Goal: Information Seeking & Learning: Find contact information

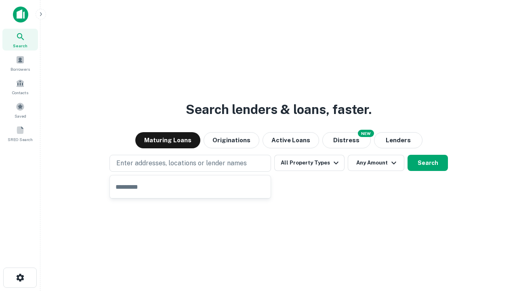
type input "**********"
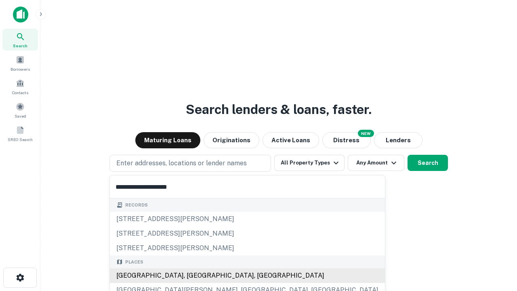
click at [193, 276] on div "[GEOGRAPHIC_DATA], [GEOGRAPHIC_DATA], [GEOGRAPHIC_DATA]" at bounding box center [247, 275] width 275 height 15
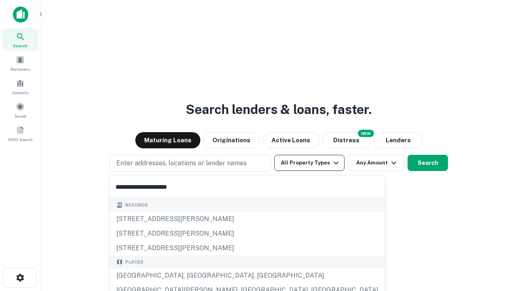
click at [310, 163] on button "All Property Types" at bounding box center [309, 163] width 70 height 16
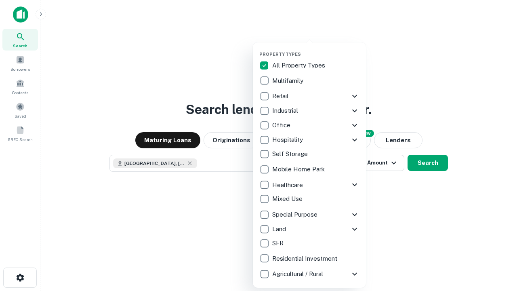
click at [316, 49] on button "button" at bounding box center [315, 49] width 113 height 0
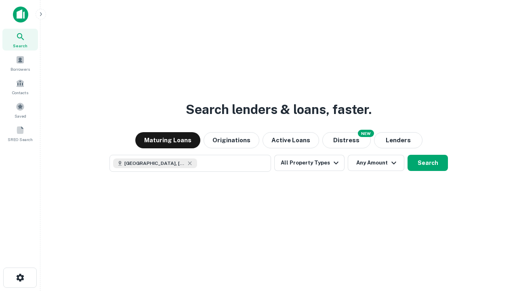
scroll to position [13, 0]
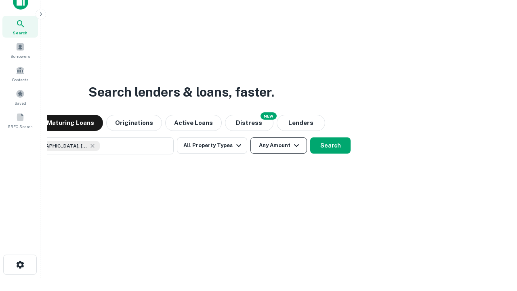
click at [251, 137] on button "Any Amount" at bounding box center [279, 145] width 57 height 16
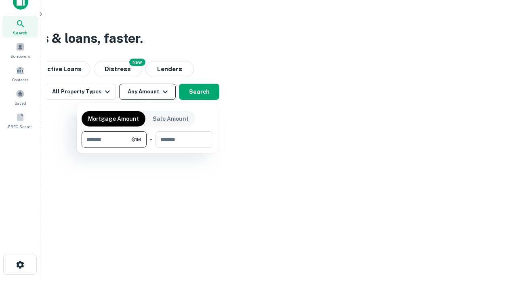
type input "*******"
click at [148, 148] on button "button" at bounding box center [148, 148] width 132 height 0
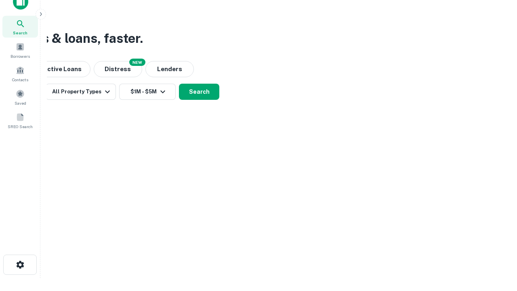
scroll to position [13, 0]
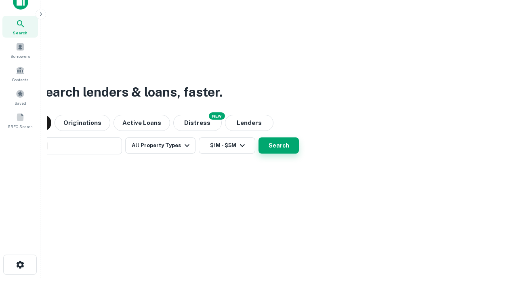
click at [259, 137] on button "Search" at bounding box center [279, 145] width 40 height 16
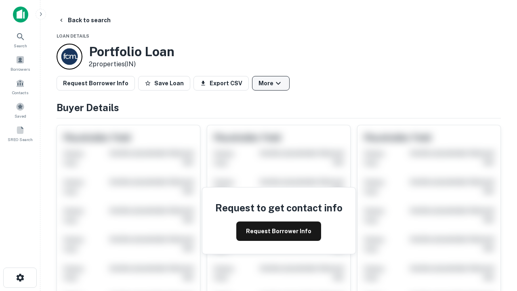
click at [271, 83] on button "More" at bounding box center [271, 83] width 38 height 15
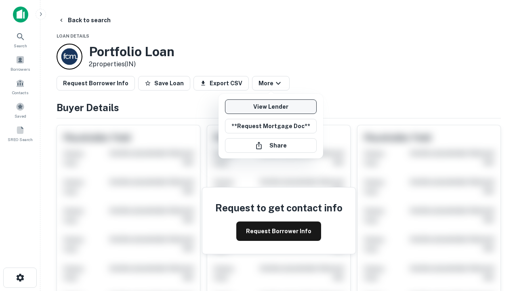
click at [271, 107] on link "View Lender" at bounding box center [271, 106] width 92 height 15
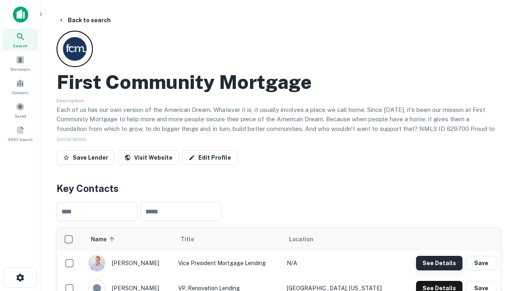
click at [439, 263] on button "See Details" at bounding box center [439, 263] width 46 height 15
click at [20, 278] on icon "button" at bounding box center [20, 278] width 10 height 10
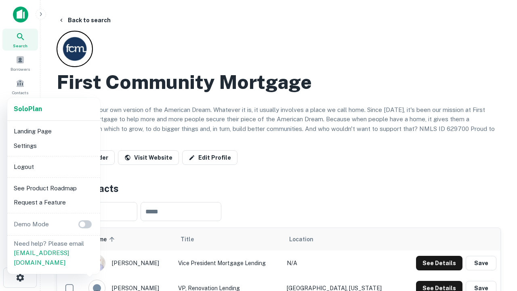
click at [53, 167] on li "Logout" at bounding box center [54, 167] width 86 height 15
